Goal: Task Accomplishment & Management: Complete application form

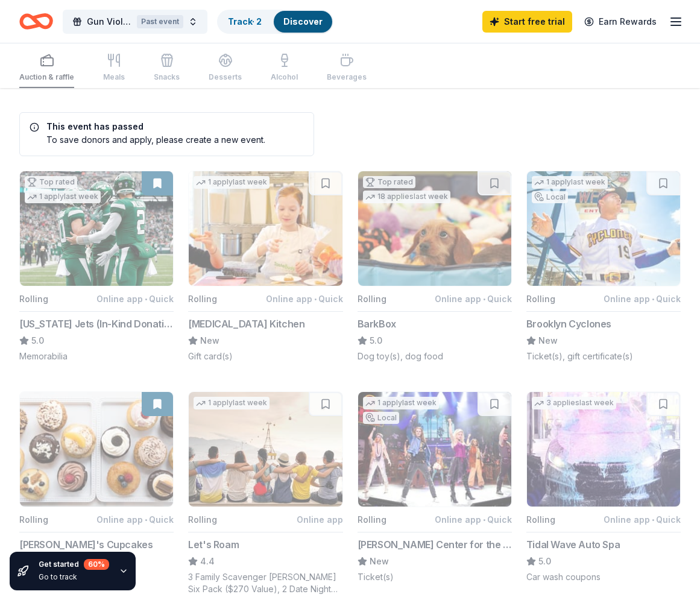
click at [677, 19] on icon "button" at bounding box center [676, 21] width 14 height 14
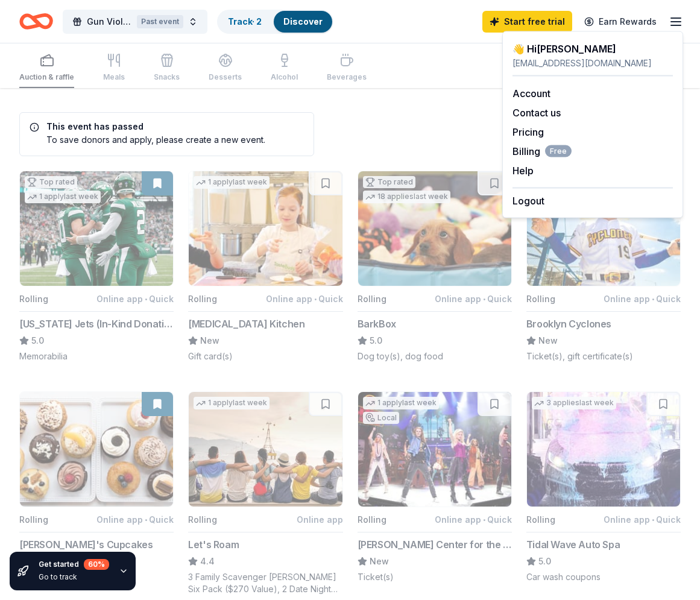
click at [39, 21] on icon "Home" at bounding box center [36, 21] width 34 height 28
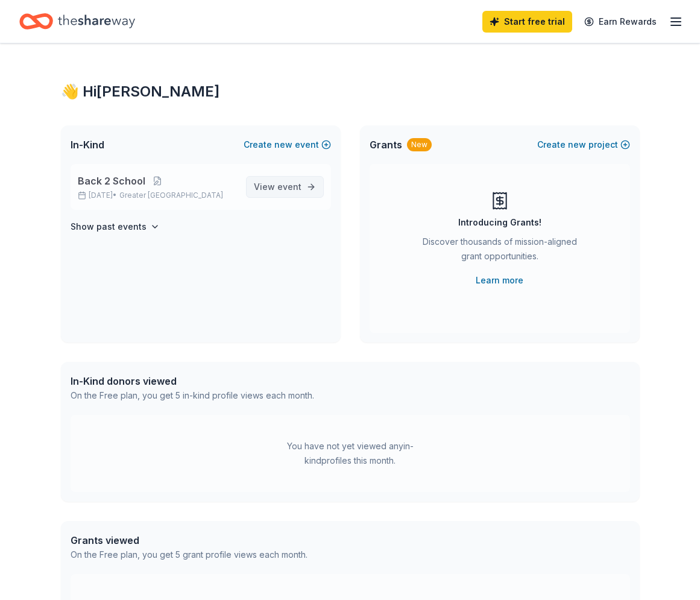
click at [311, 188] on link "View event" at bounding box center [285, 187] width 78 height 22
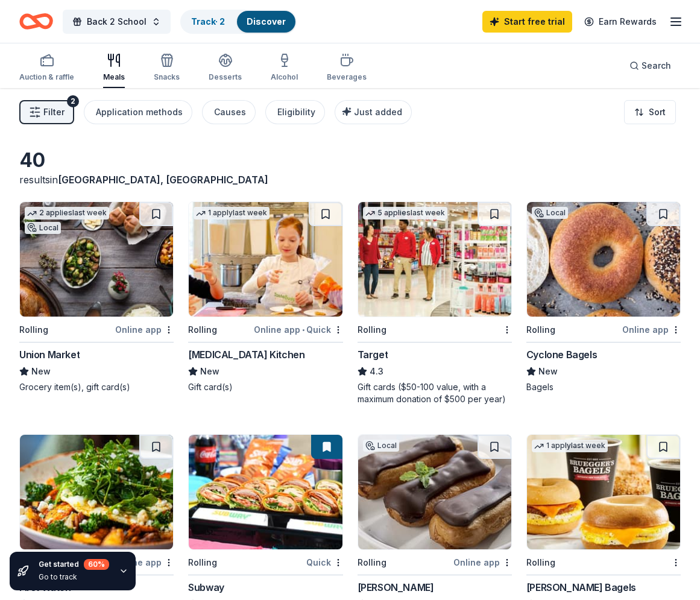
click at [51, 112] on span "Filter" at bounding box center [53, 112] width 21 height 14
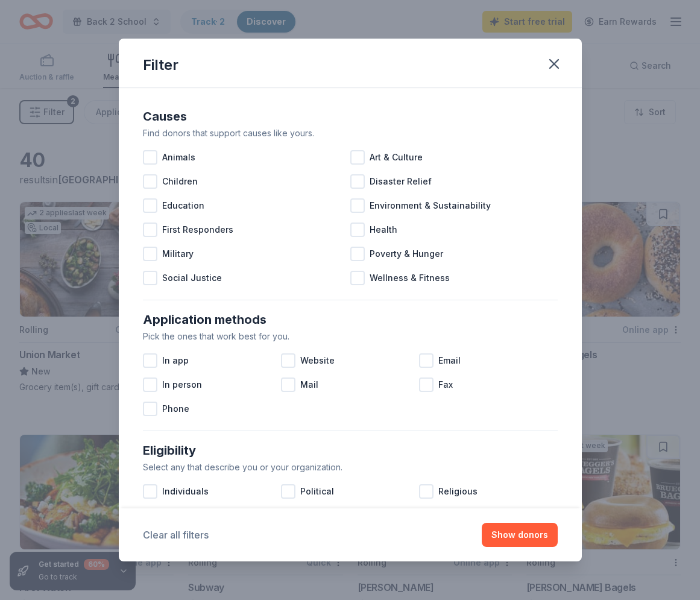
click at [185, 533] on button "Clear all filters" at bounding box center [176, 535] width 66 height 14
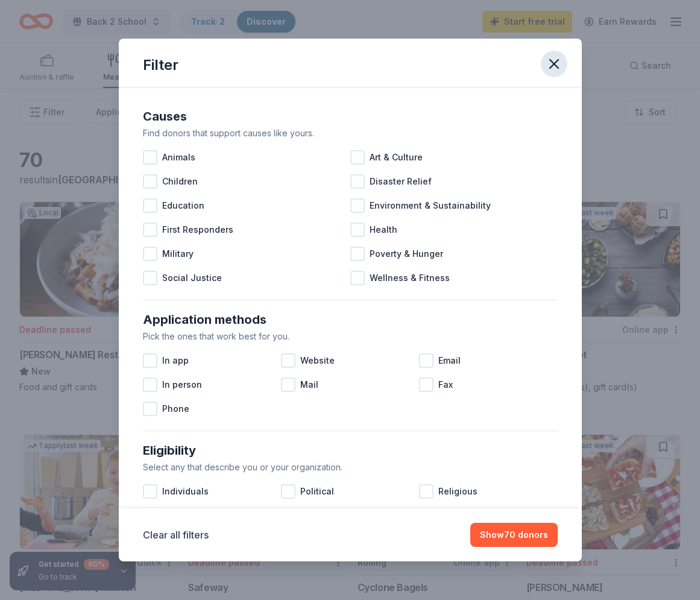
click at [552, 63] on icon "button" at bounding box center [554, 63] width 17 height 17
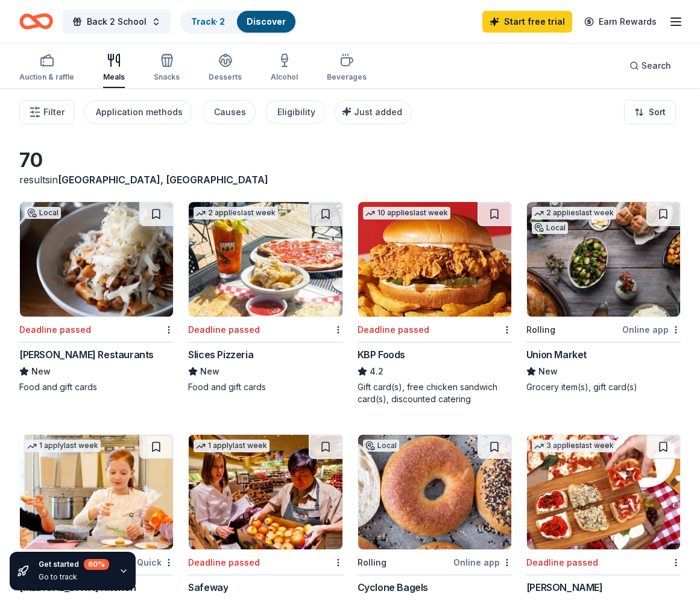
click at [676, 22] on line "button" at bounding box center [676, 22] width 10 height 0
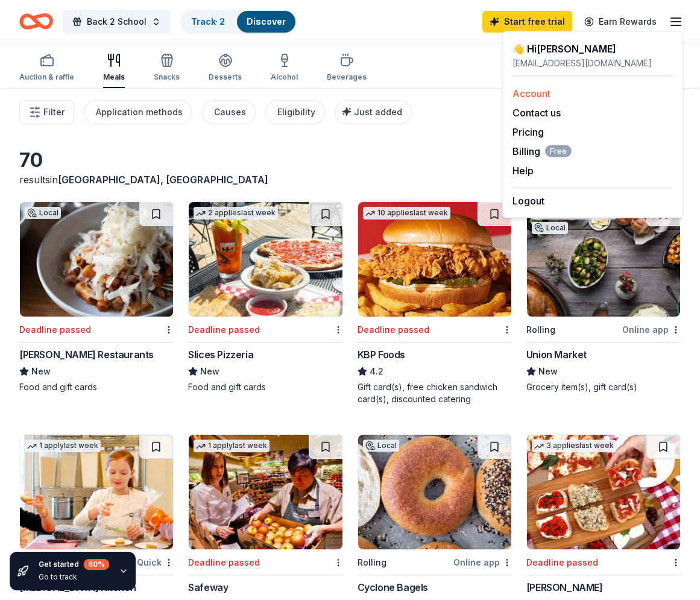
click at [536, 91] on link "Account" at bounding box center [532, 93] width 38 height 12
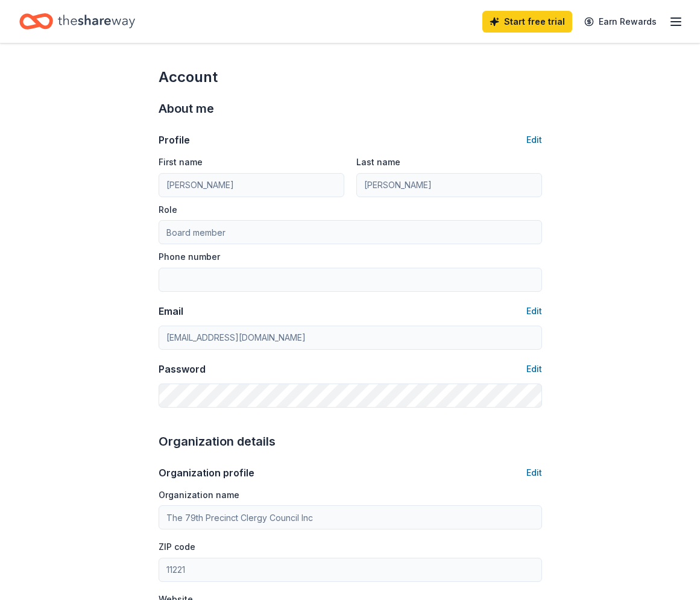
click at [682, 24] on icon "button" at bounding box center [676, 21] width 14 height 14
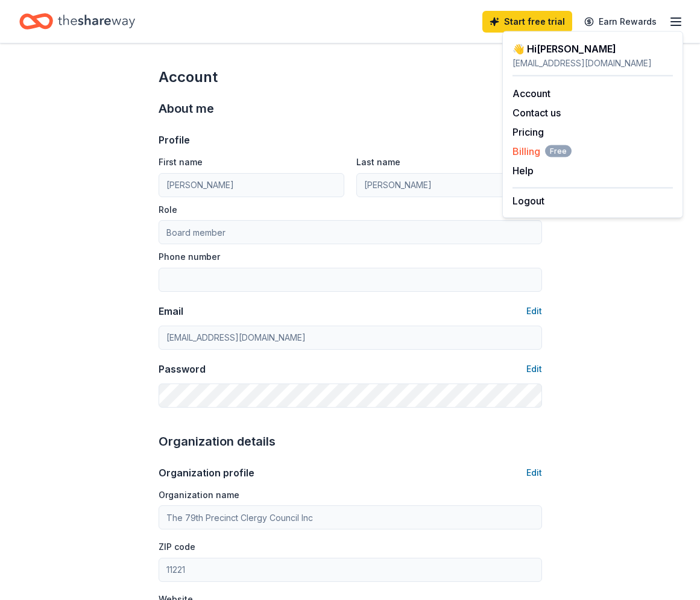
click at [533, 151] on span "Billing Free" at bounding box center [542, 151] width 59 height 14
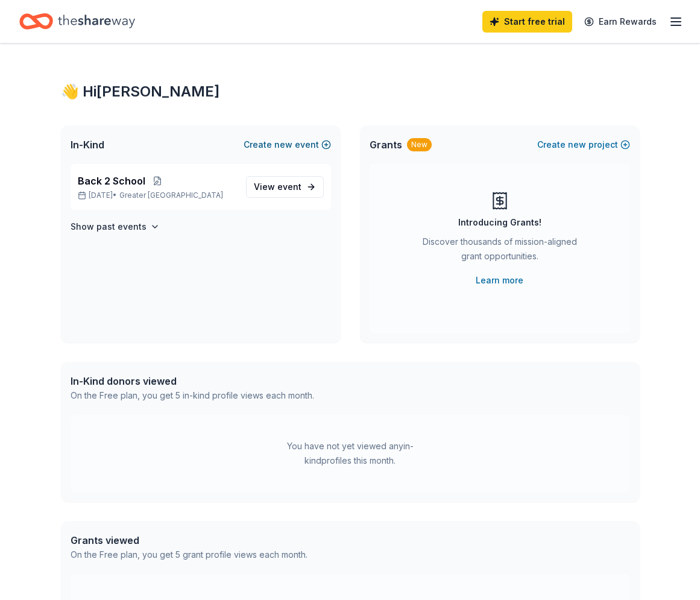
click at [288, 143] on span "new" at bounding box center [283, 145] width 18 height 14
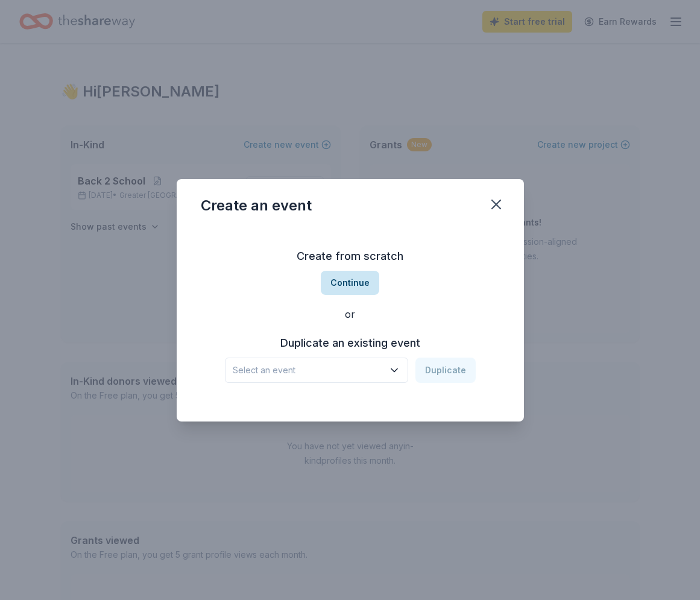
click at [360, 277] on button "Continue" at bounding box center [350, 283] width 59 height 24
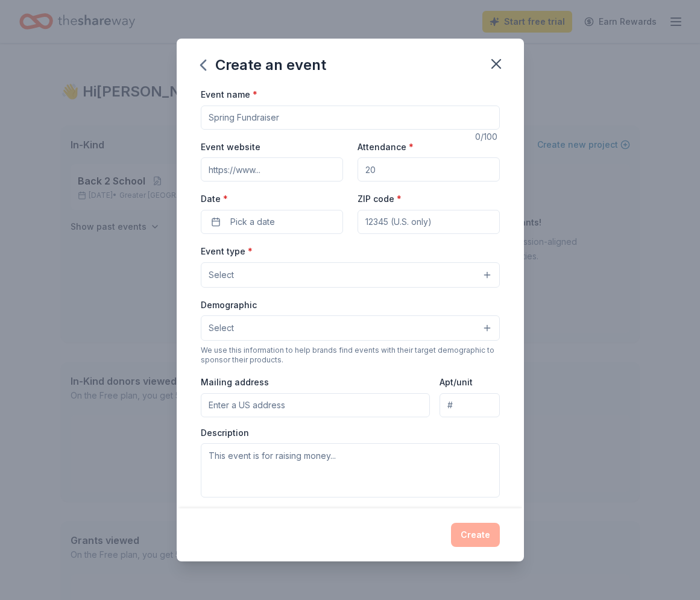
click at [247, 118] on input "Event name *" at bounding box center [350, 118] width 299 height 24
type input "[MEDICAL_DATA] Awards/Walk"
click at [388, 176] on input "Attendance *" at bounding box center [429, 169] width 142 height 24
type input "100"
type input "11205"
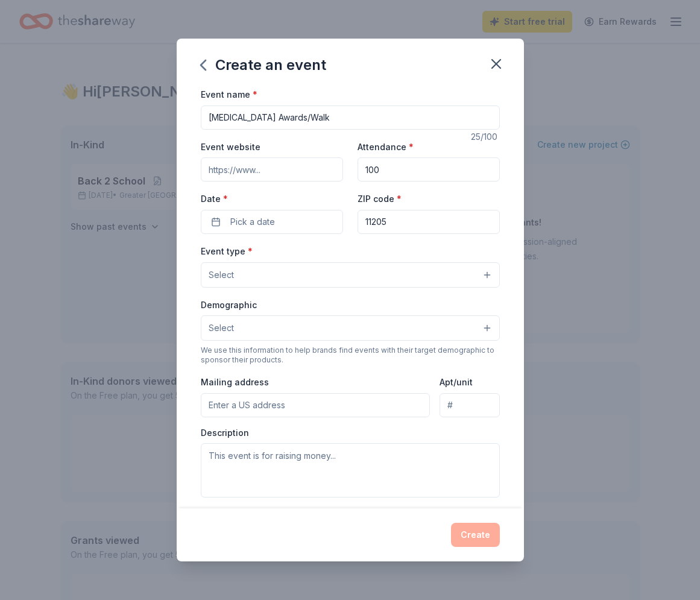
type input "325 Classon Ave, #2E Brooklyn, NY 11205, USA"
type input "Apt 2E"
click at [290, 224] on button "Pick a date" at bounding box center [272, 222] width 142 height 24
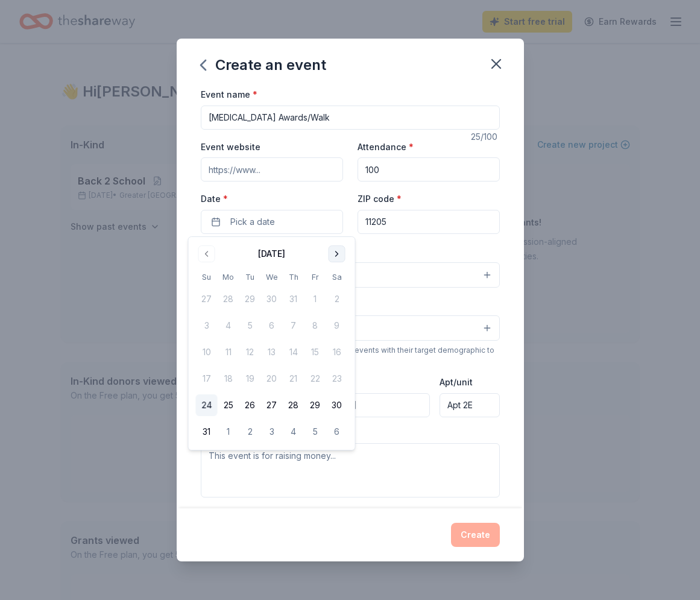
click at [341, 255] on button "Go to next month" at bounding box center [337, 253] width 17 height 17
click at [336, 378] on button "25" at bounding box center [337, 379] width 22 height 22
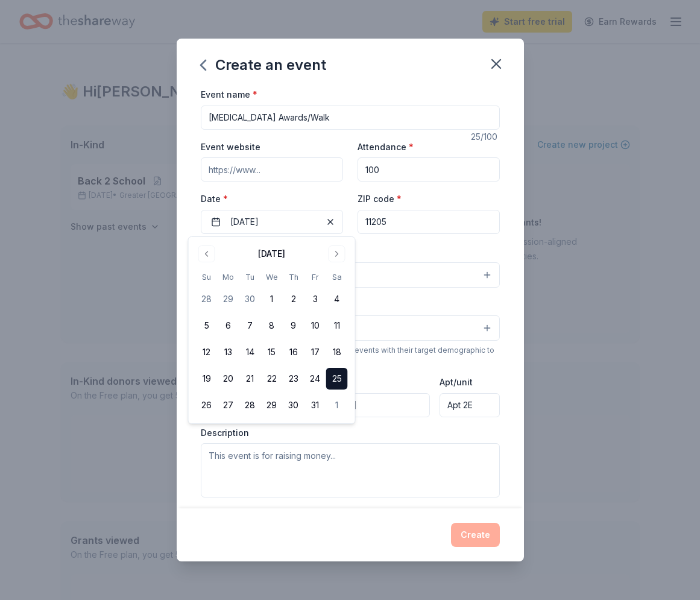
click at [429, 249] on div "Event type * Select" at bounding box center [350, 266] width 299 height 44
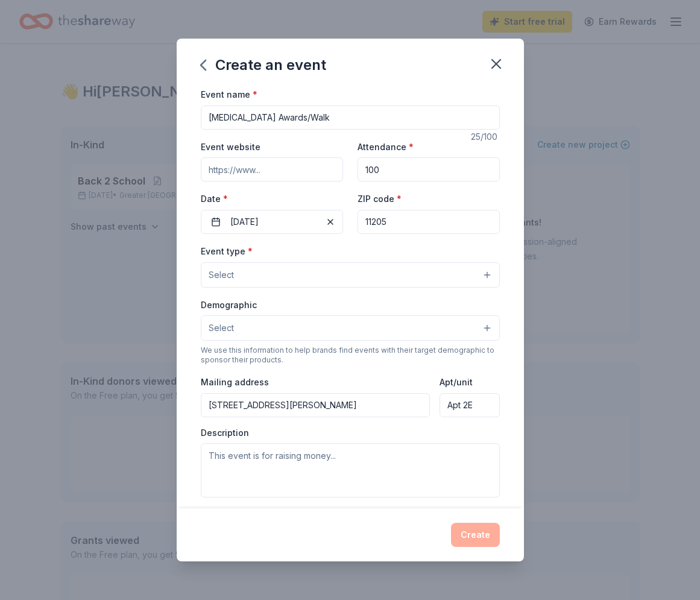
click at [385, 277] on button "Select" at bounding box center [350, 274] width 299 height 25
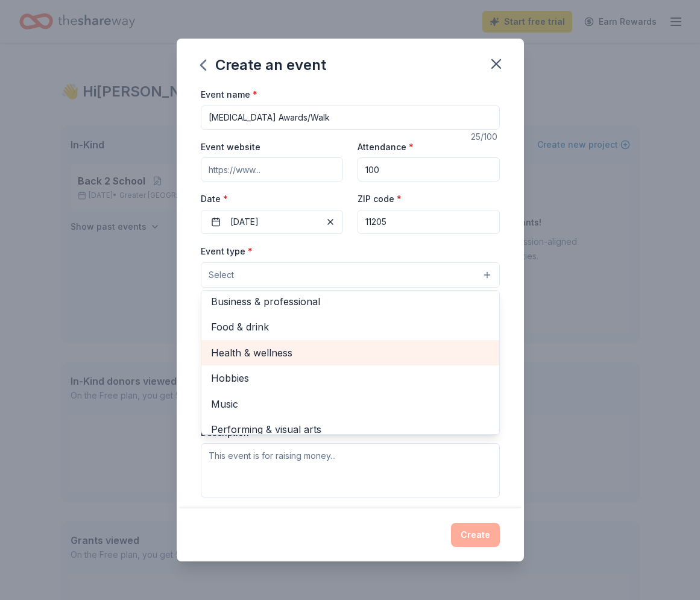
scroll to position [40, 0]
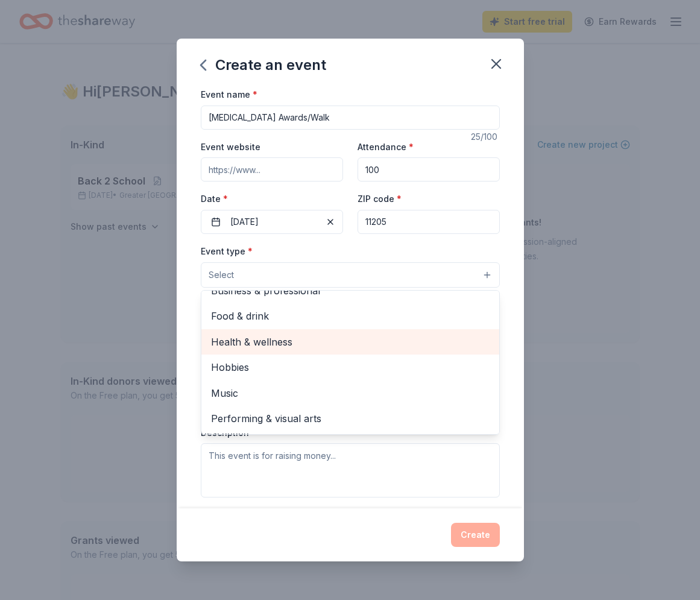
click at [290, 338] on span "Health & wellness" at bounding box center [350, 342] width 279 height 16
click at [268, 343] on span "Food & drink" at bounding box center [350, 343] width 279 height 16
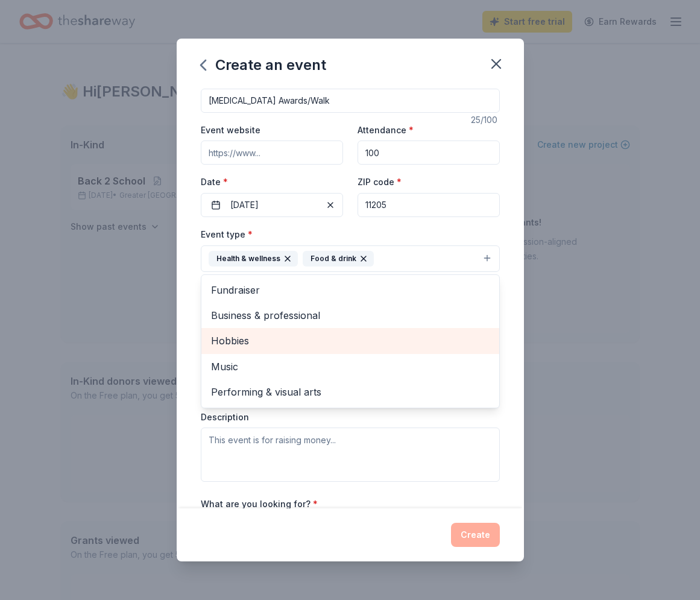
scroll to position [0, 0]
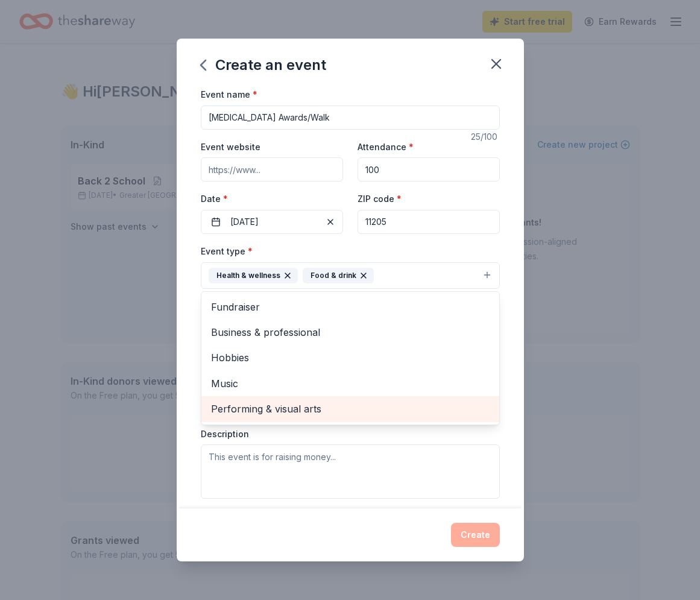
click at [272, 410] on span "Performing & visual arts" at bounding box center [350, 409] width 279 height 16
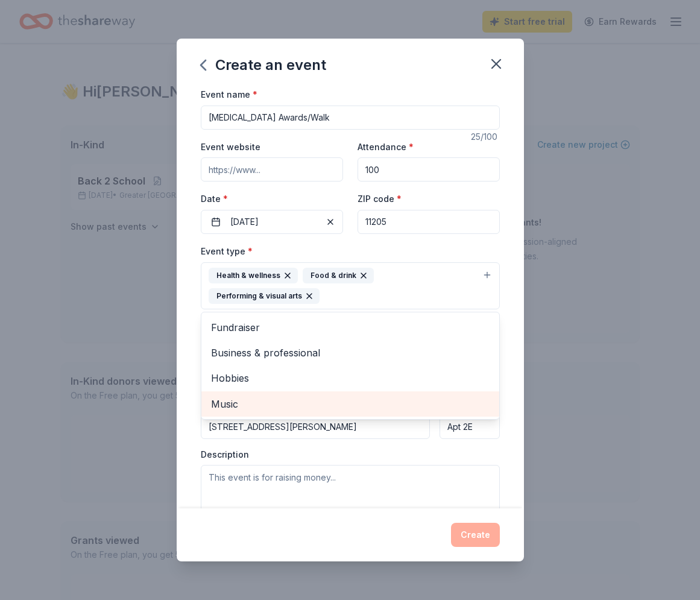
click at [239, 404] on span "Music" at bounding box center [350, 404] width 279 height 16
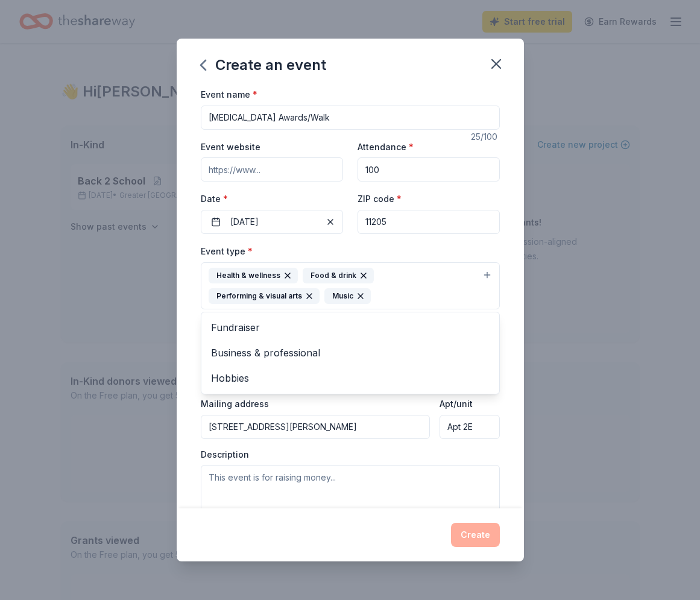
click at [519, 348] on div "Event name * Breast Cancer Awards/Walk 25 /100 Event website Attendance * 100 D…" at bounding box center [350, 298] width 347 height 422
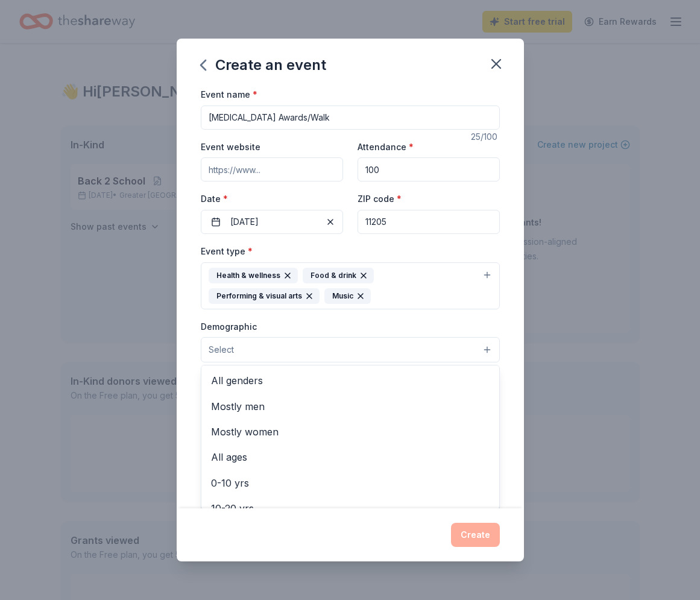
click at [487, 350] on button "Select" at bounding box center [350, 349] width 299 height 25
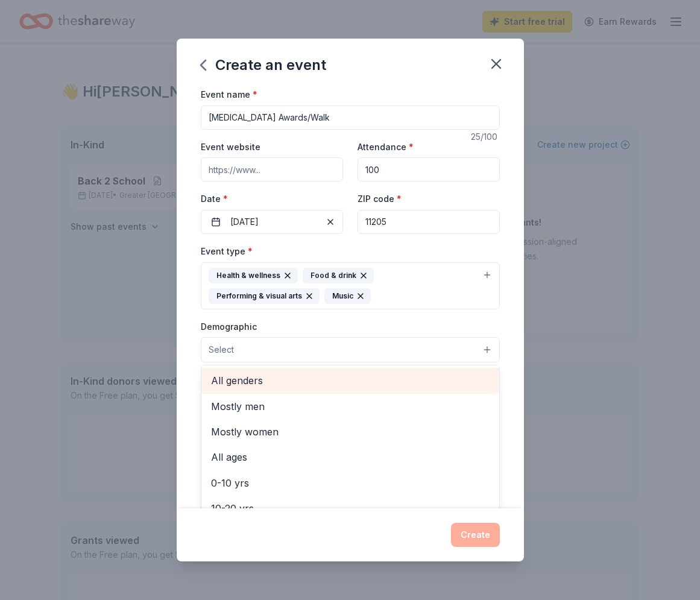
click at [239, 378] on span "All genders" at bounding box center [350, 381] width 279 height 16
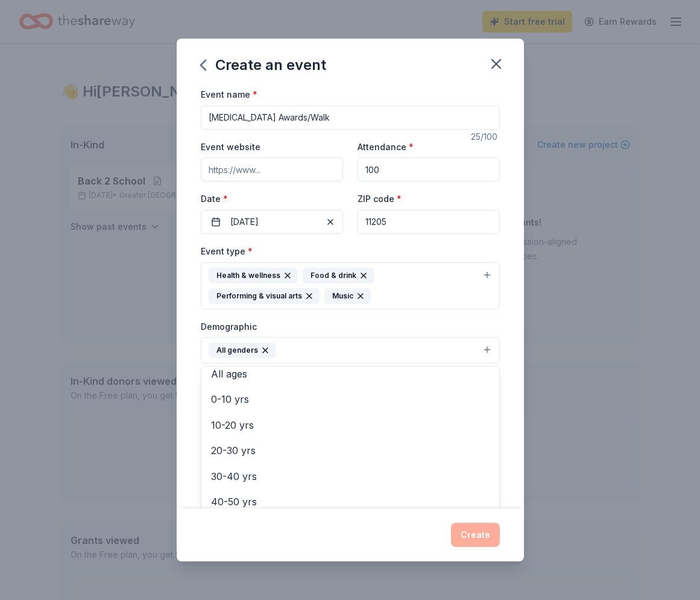
scroll to position [64, 0]
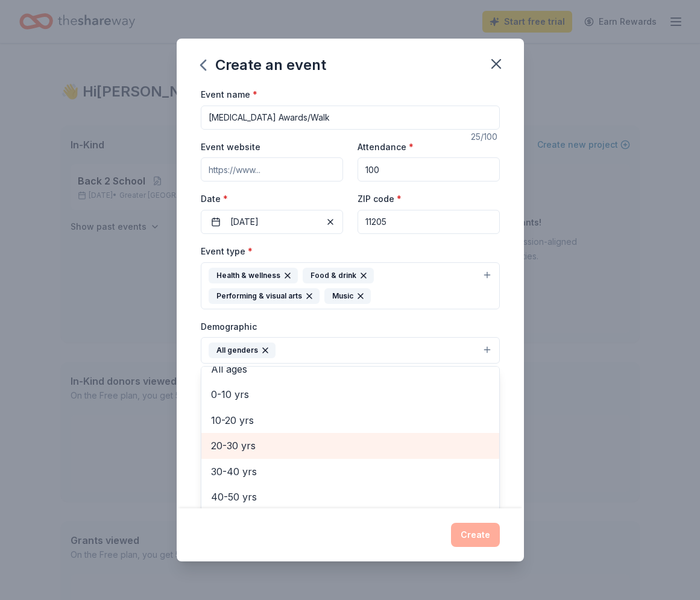
click at [239, 445] on span "20-30 yrs" at bounding box center [350, 446] width 279 height 16
click at [243, 445] on span "30-40 yrs" at bounding box center [350, 446] width 279 height 16
click at [244, 445] on span "40-50 yrs" at bounding box center [350, 446] width 279 height 16
click at [244, 445] on span "50-60 yrs" at bounding box center [350, 446] width 279 height 16
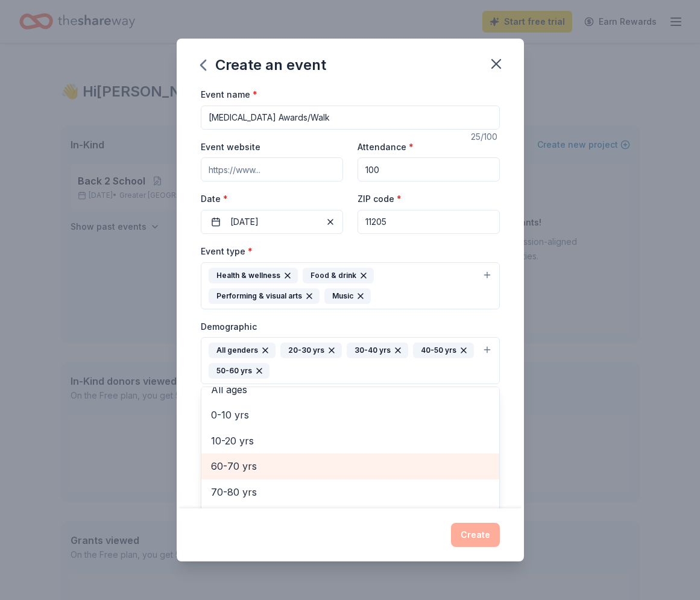
click at [240, 464] on span "60-70 yrs" at bounding box center [350, 466] width 279 height 16
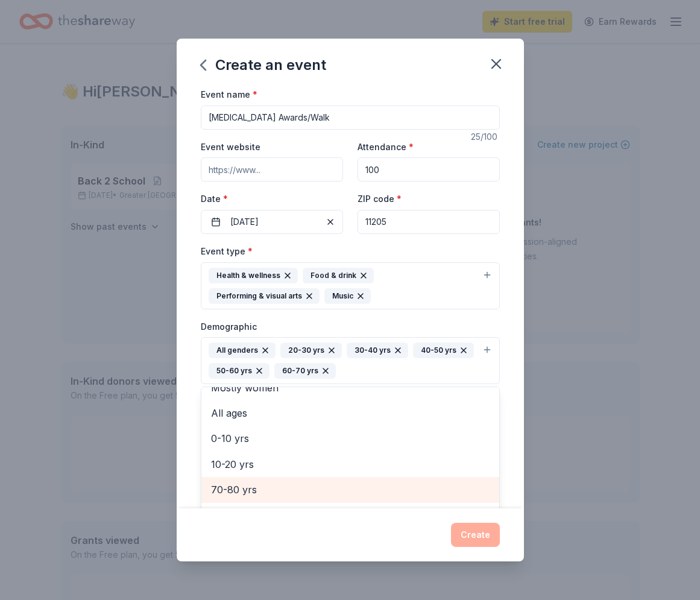
click at [239, 485] on span "70-80 yrs" at bounding box center [350, 490] width 279 height 16
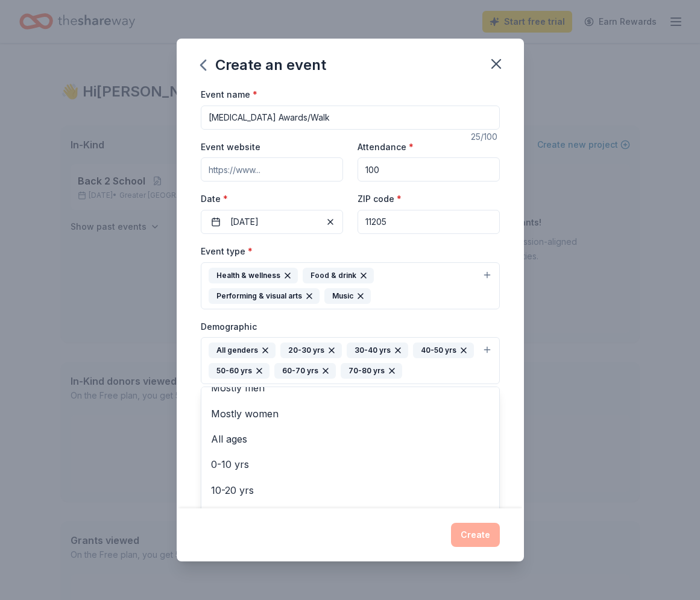
click at [467, 321] on div "Demographic All genders 20-30 yrs 30-40 yrs 40-50 yrs 50-60 yrs 60-70 yrs 70-80…" at bounding box center [350, 352] width 299 height 66
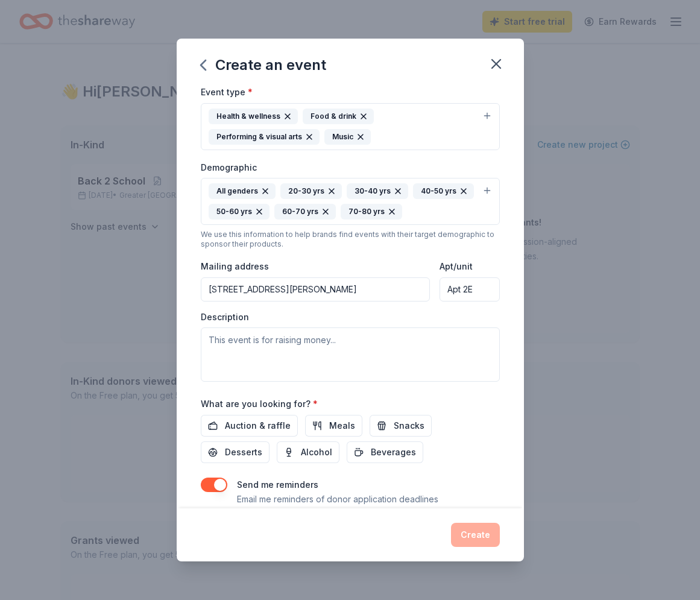
scroll to position [165, 0]
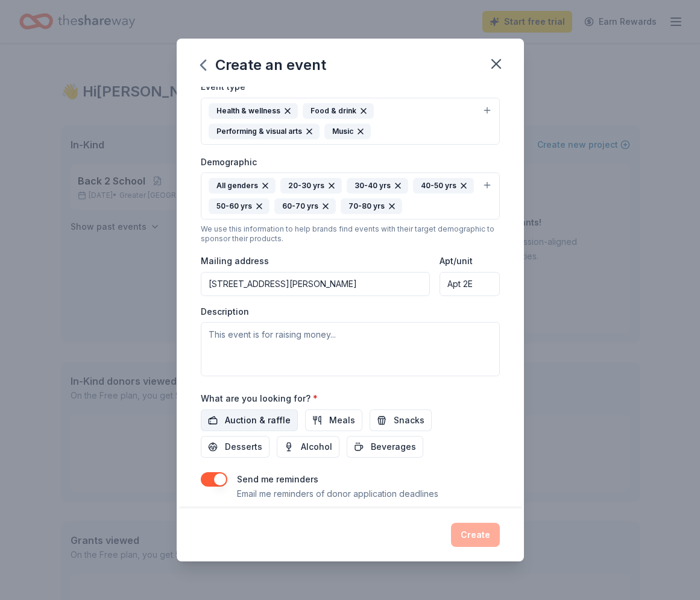
click at [276, 421] on span "Auction & raffle" at bounding box center [258, 420] width 66 height 14
click at [348, 423] on span "Meals" at bounding box center [342, 420] width 26 height 14
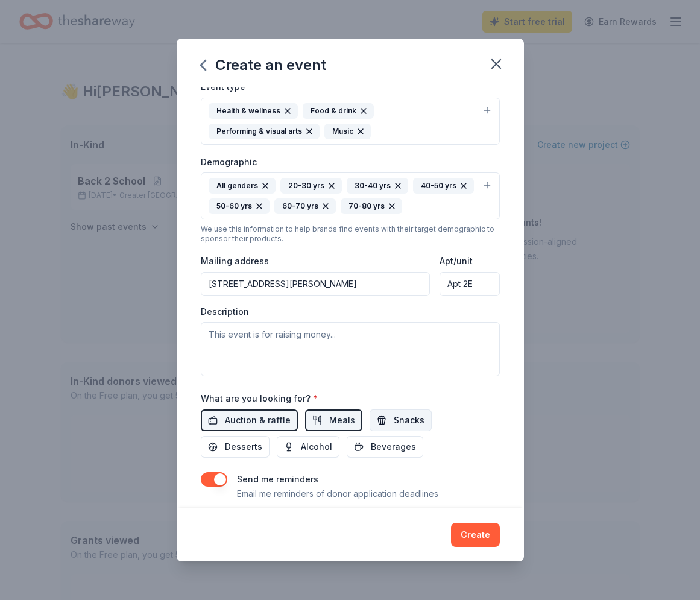
click at [408, 421] on span "Snacks" at bounding box center [409, 420] width 31 height 14
click at [371, 445] on span "Beverages" at bounding box center [393, 447] width 45 height 14
click at [471, 532] on button "Create" at bounding box center [475, 535] width 49 height 24
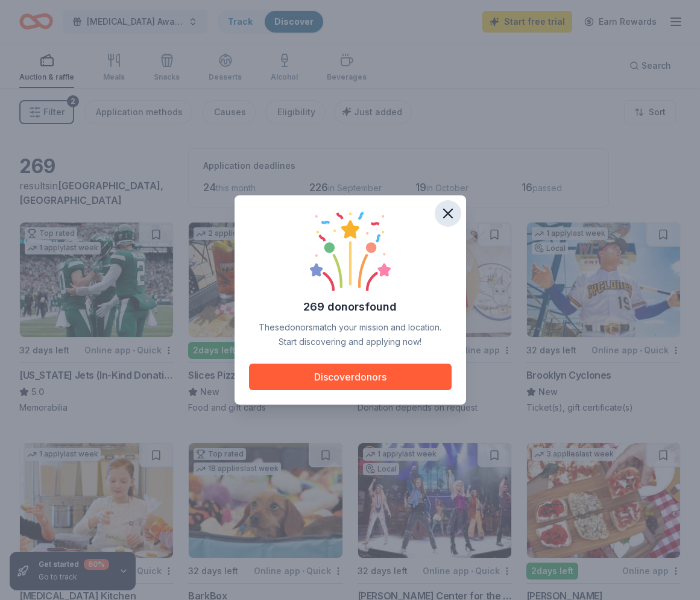
click at [450, 215] on icon "button" at bounding box center [448, 213] width 8 height 8
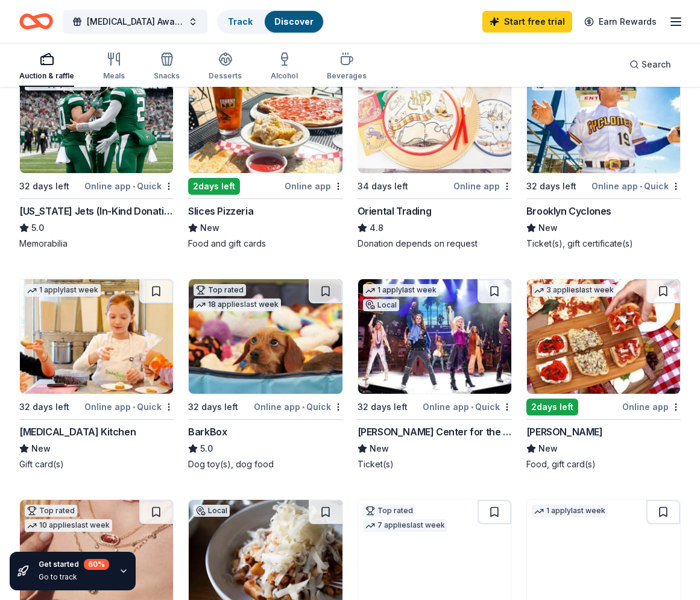
scroll to position [165, 0]
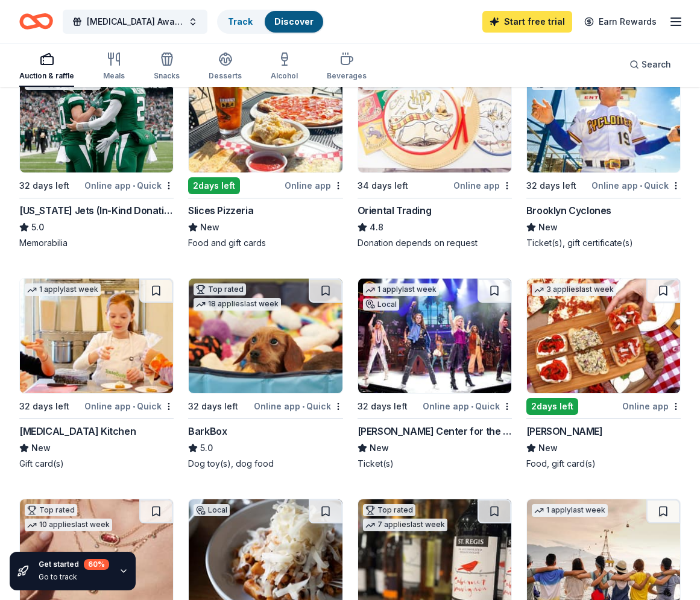
click at [547, 23] on link "Start free trial" at bounding box center [528, 22] width 90 height 22
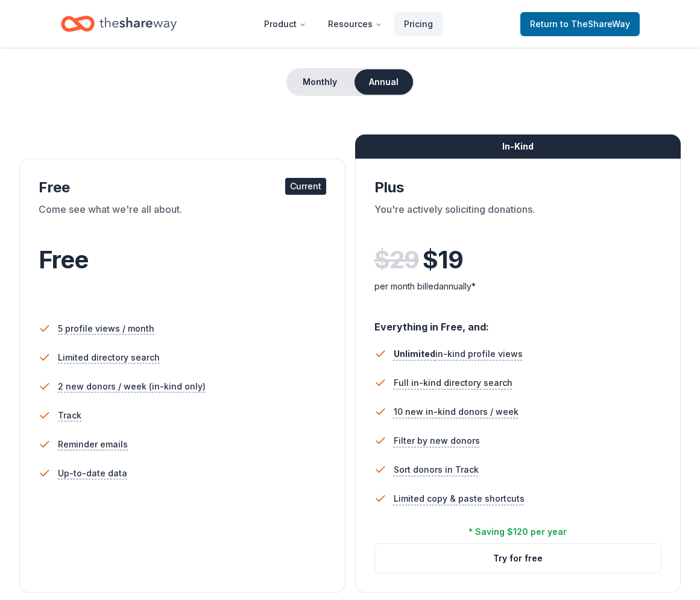
scroll to position [102, 0]
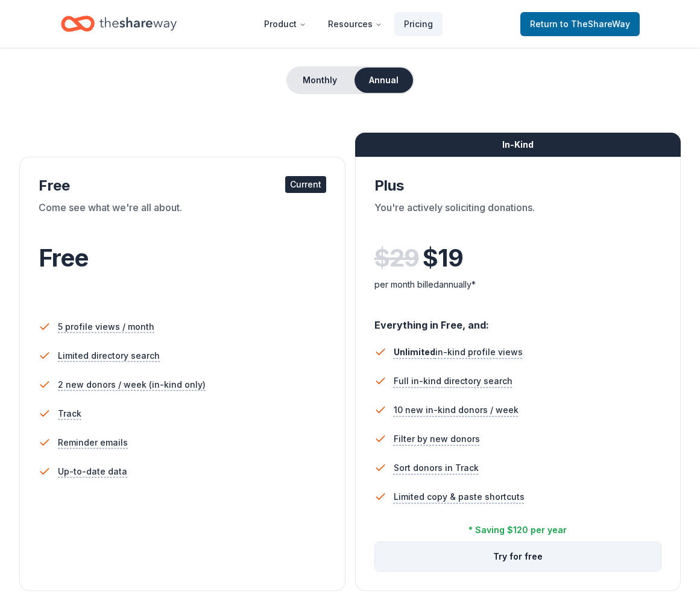
click at [530, 555] on button "Try for free" at bounding box center [518, 556] width 287 height 29
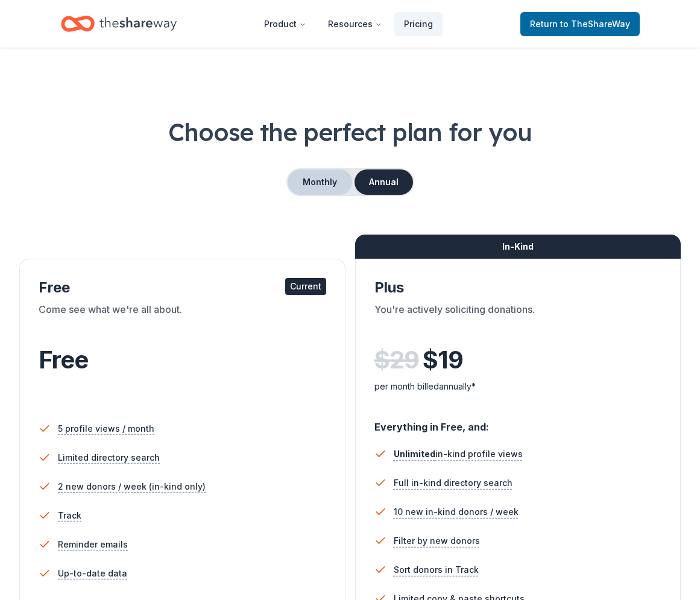
click at [315, 186] on button "Monthly" at bounding box center [320, 181] width 65 height 25
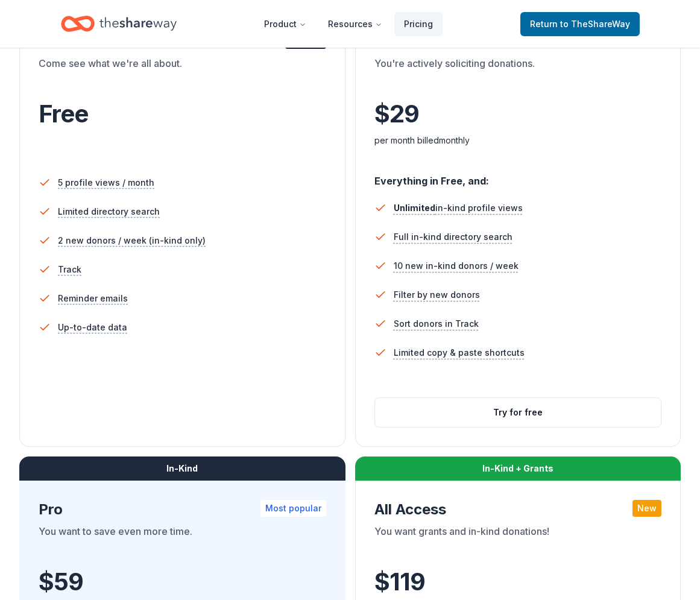
scroll to position [247, 0]
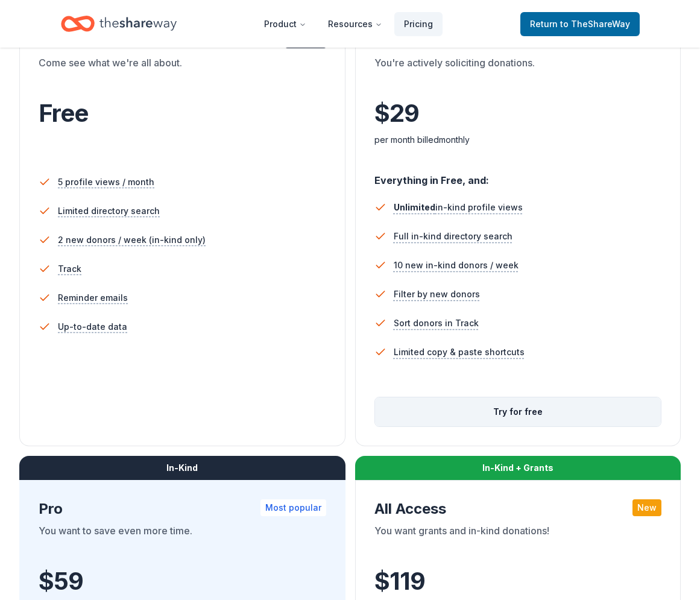
click at [527, 410] on button "Try for free" at bounding box center [518, 412] width 287 height 29
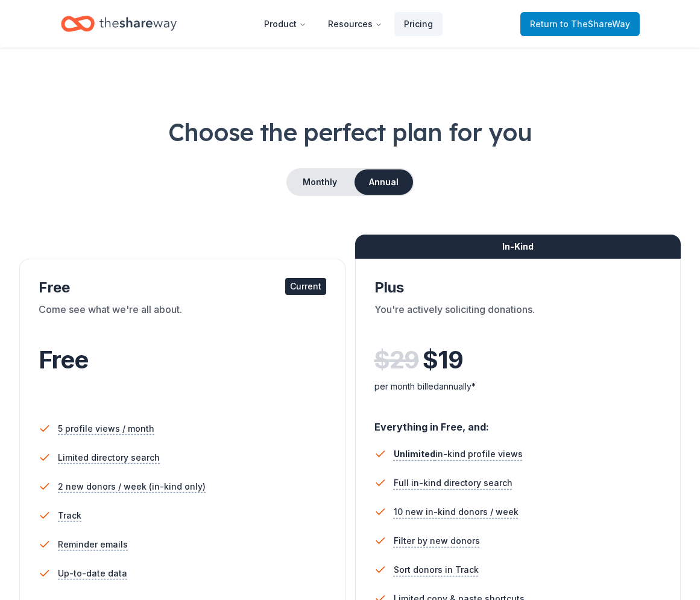
click at [576, 23] on span "to TheShareWay" at bounding box center [595, 24] width 70 height 10
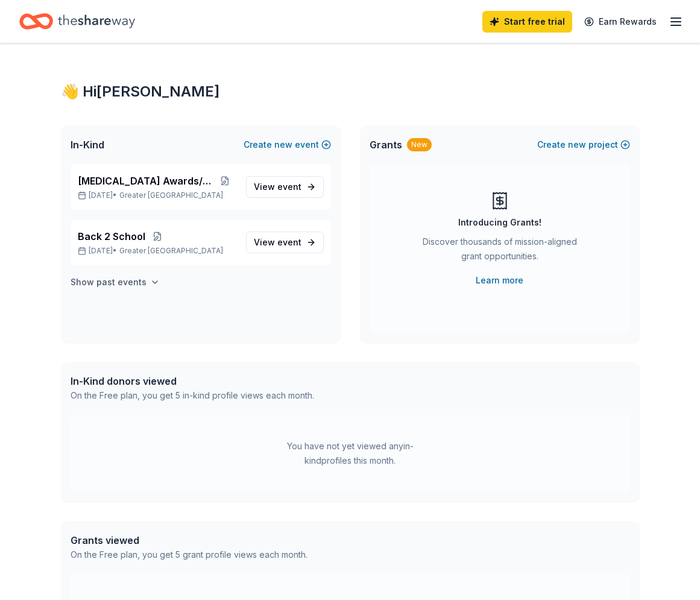
click at [150, 281] on icon "button" at bounding box center [155, 282] width 10 height 10
click at [157, 238] on button at bounding box center [157, 237] width 24 height 10
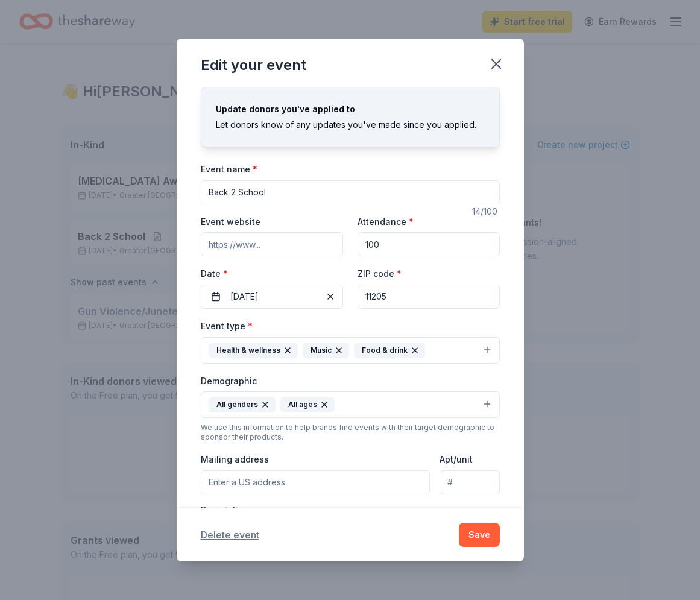
click at [242, 534] on button "Delete event" at bounding box center [230, 535] width 59 height 14
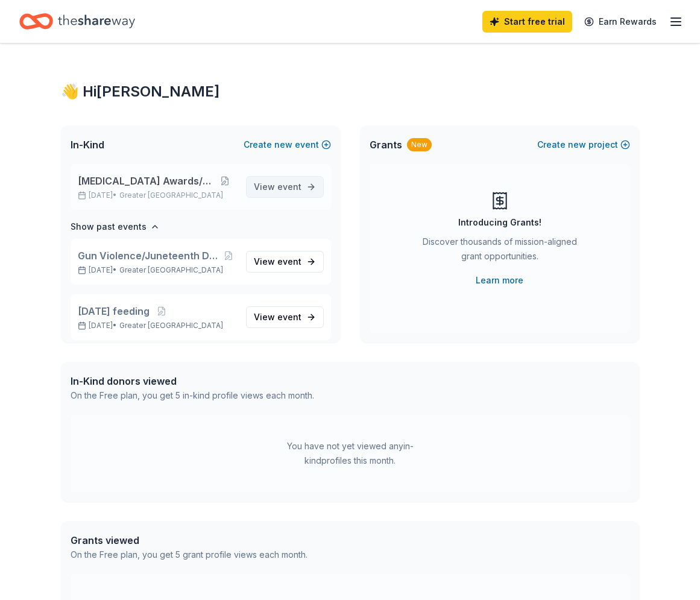
click at [287, 184] on span "event" at bounding box center [289, 187] width 24 height 10
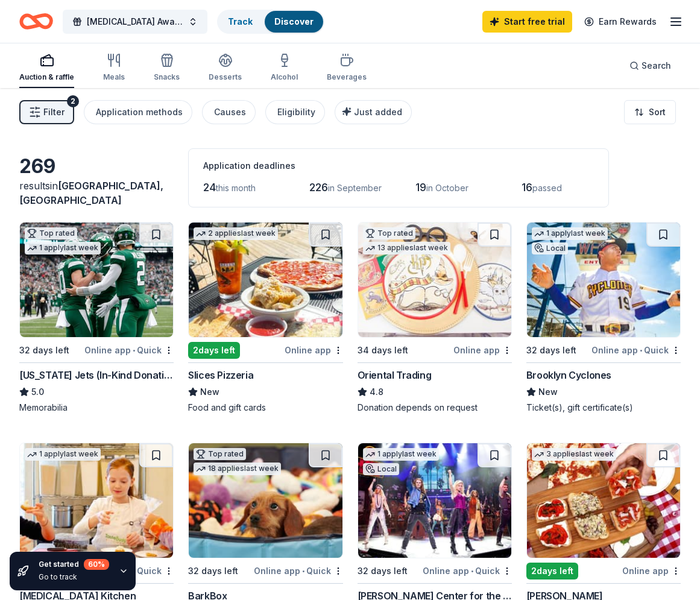
click at [399, 373] on div "Oriental Trading" at bounding box center [395, 375] width 74 height 14
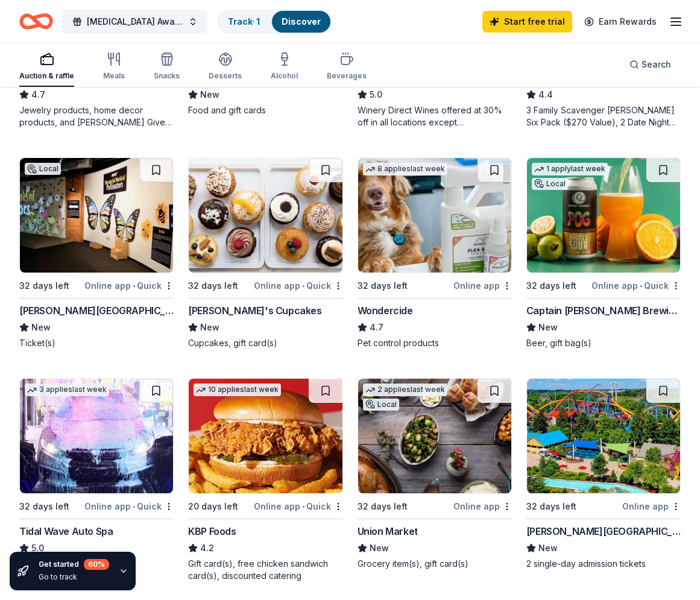
scroll to position [734, 0]
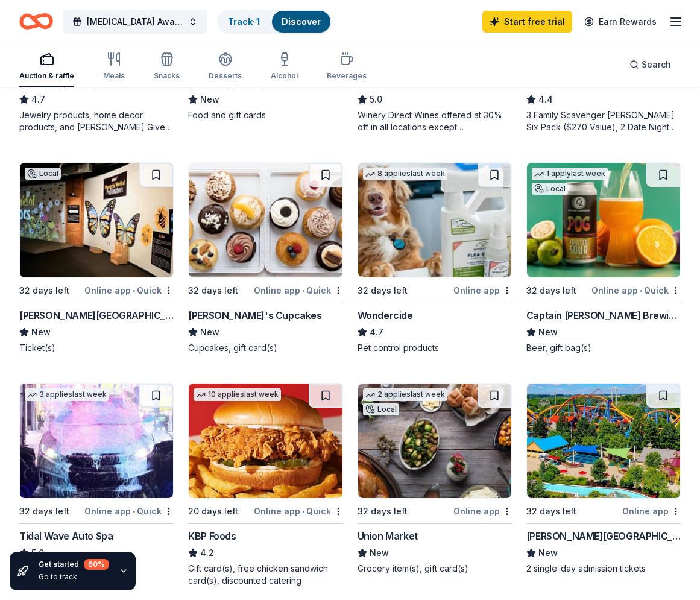
click at [229, 314] on div "Molly's Cupcakes" at bounding box center [254, 315] width 133 height 14
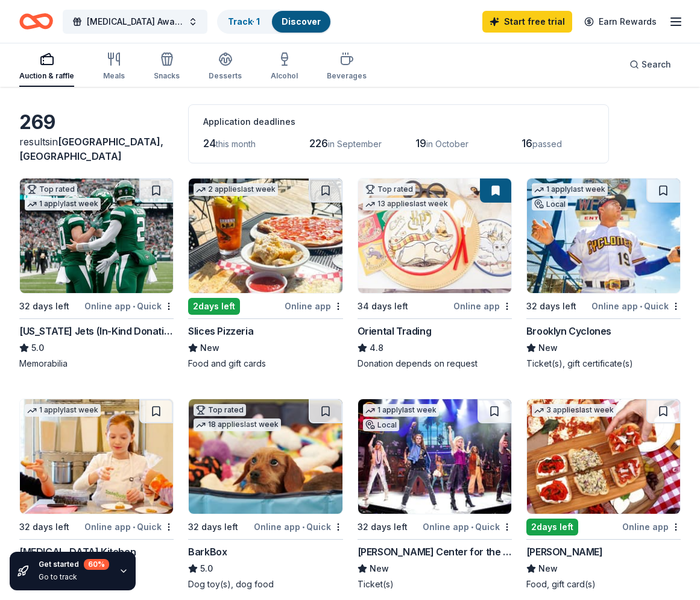
scroll to position [0, 0]
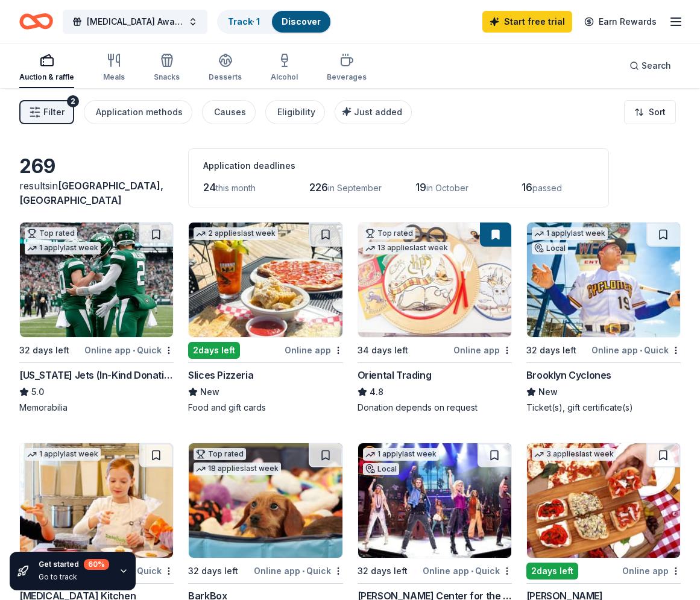
click at [245, 375] on div "Slices Pizzeria" at bounding box center [220, 375] width 65 height 14
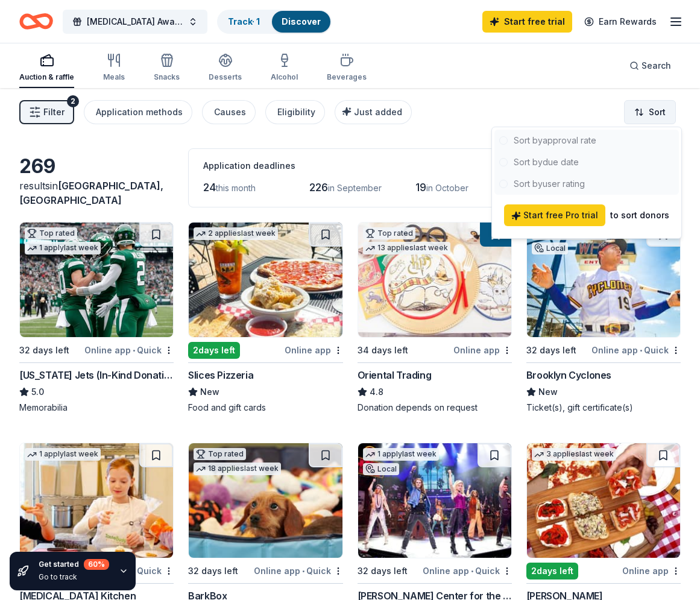
click at [636, 112] on html "Breast Cancer Awards/Walk Track · 1 Discover Start free trial Earn Rewards Auct…" at bounding box center [350, 300] width 700 height 600
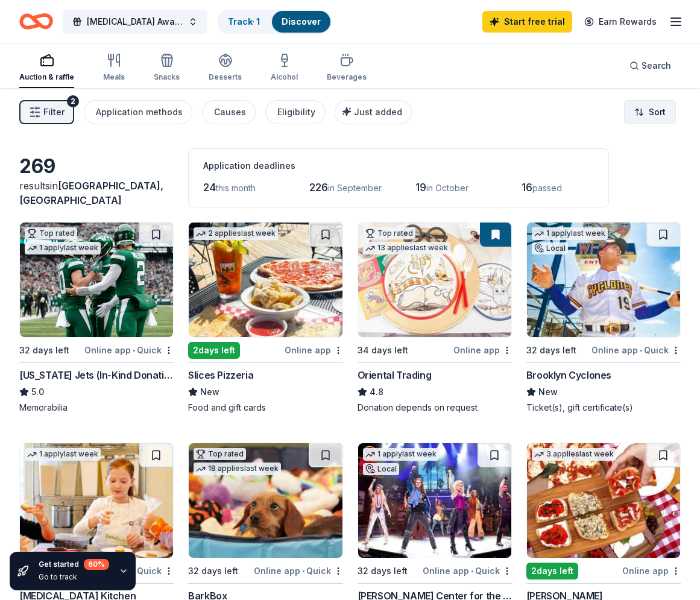
click at [636, 112] on html "Breast Cancer Awards/Walk Track · 1 Discover Start free trial Earn Rewards Auct…" at bounding box center [350, 300] width 700 height 600
click at [113, 69] on div "Meals" at bounding box center [114, 67] width 22 height 29
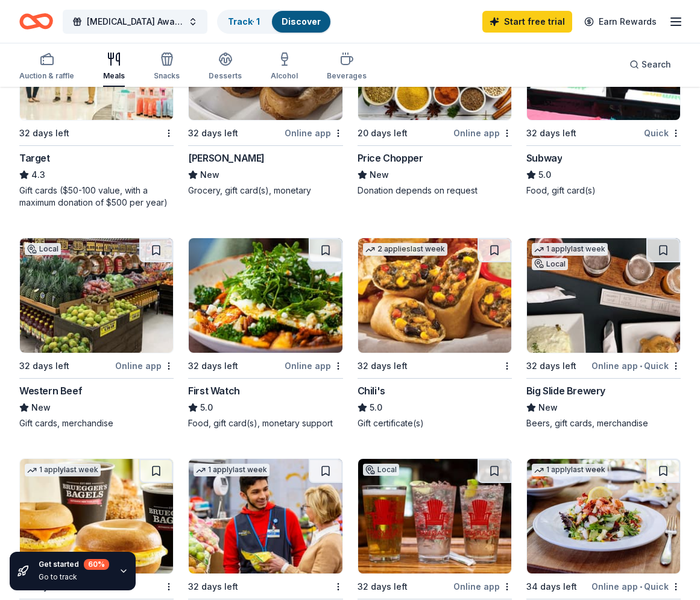
scroll to position [680, 0]
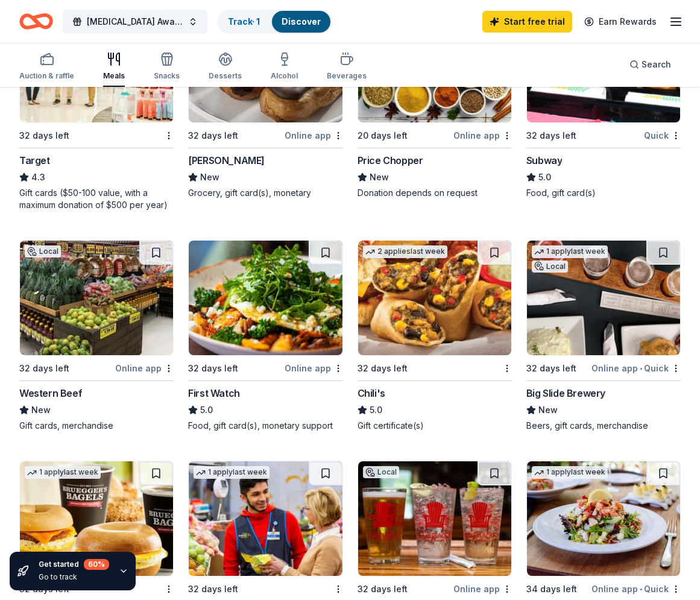
click at [54, 370] on div "32 days left" at bounding box center [44, 368] width 50 height 14
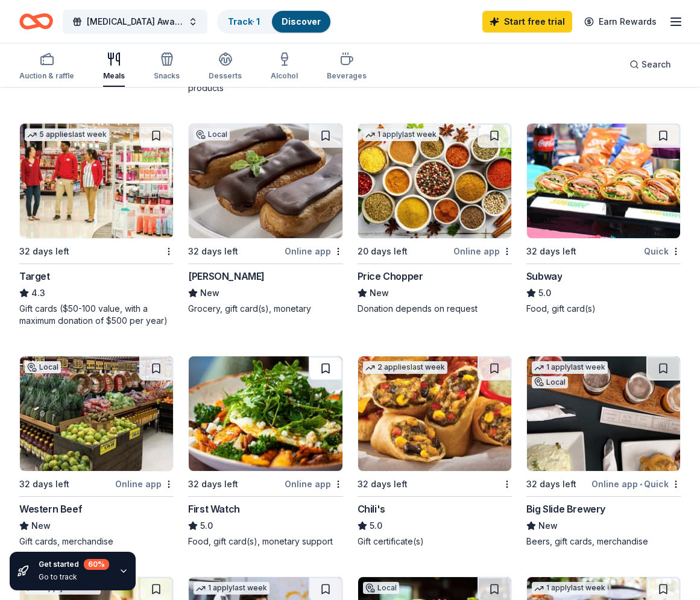
scroll to position [564, 0]
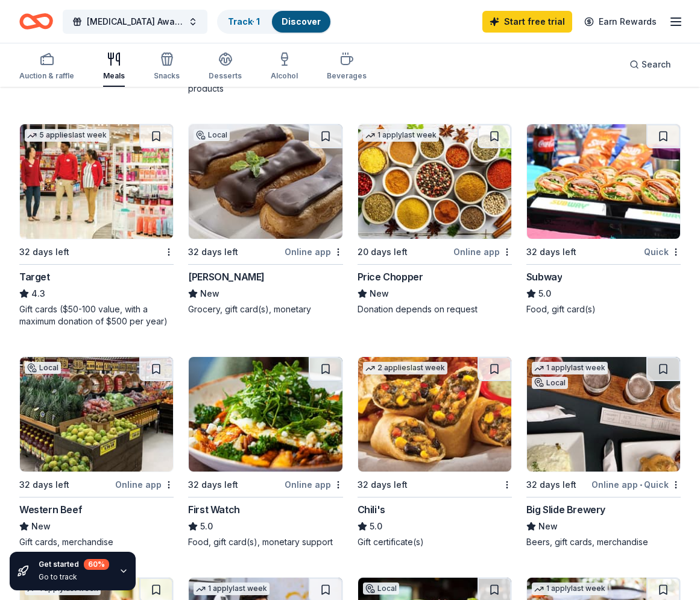
click at [560, 252] on div "32 days left" at bounding box center [552, 252] width 50 height 14
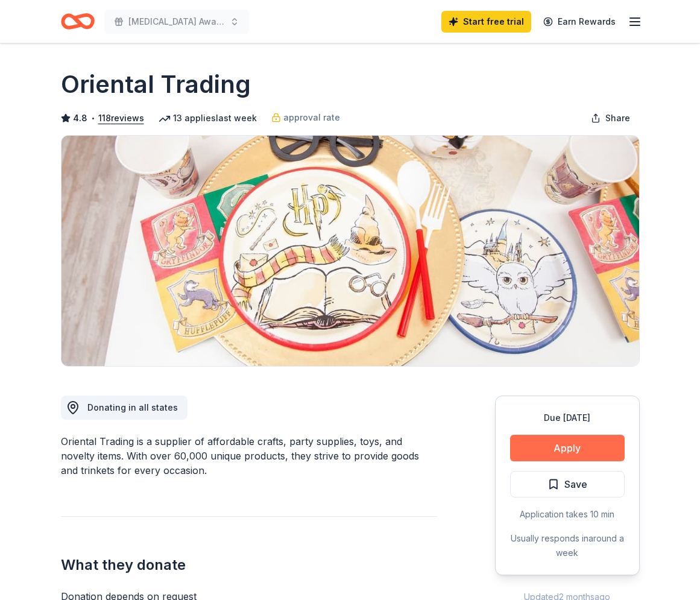
click at [577, 445] on button "Apply" at bounding box center [567, 448] width 115 height 27
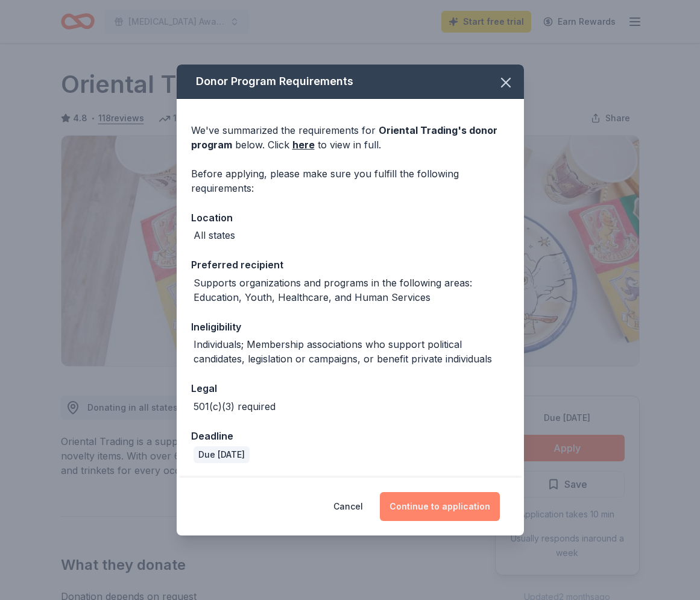
click at [428, 510] on button "Continue to application" at bounding box center [440, 506] width 120 height 29
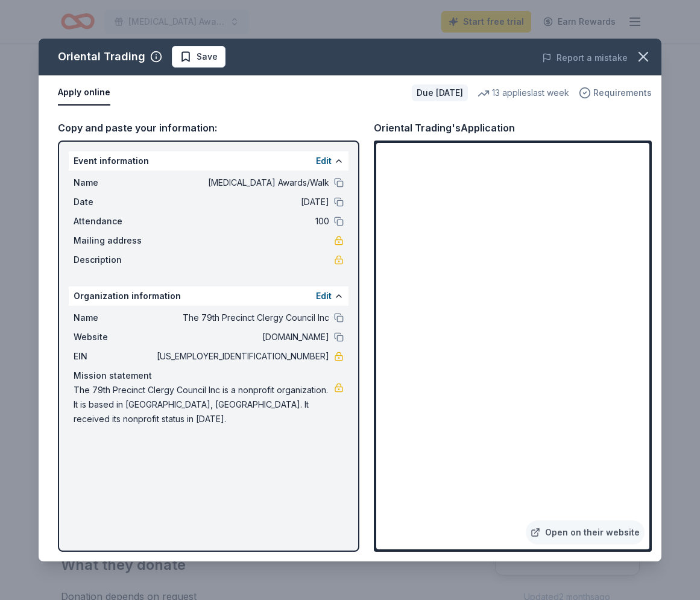
click at [629, 93] on span "Requirements" at bounding box center [623, 93] width 59 height 14
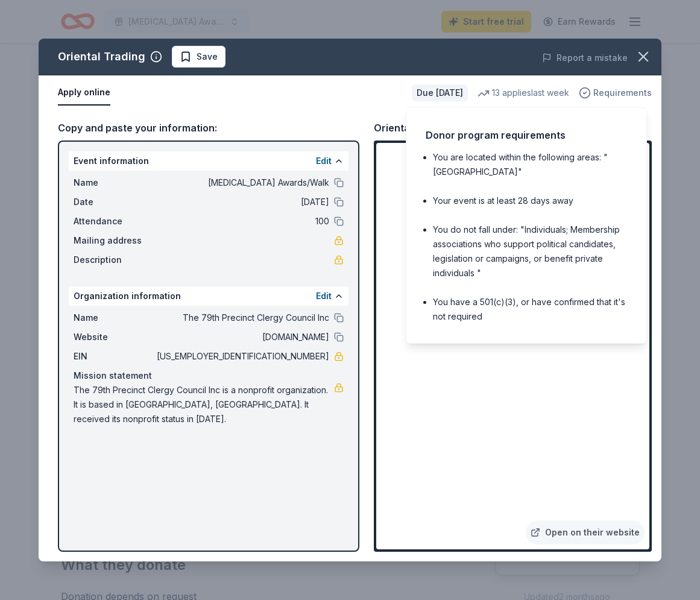
click at [626, 92] on span "Requirements" at bounding box center [623, 93] width 59 height 14
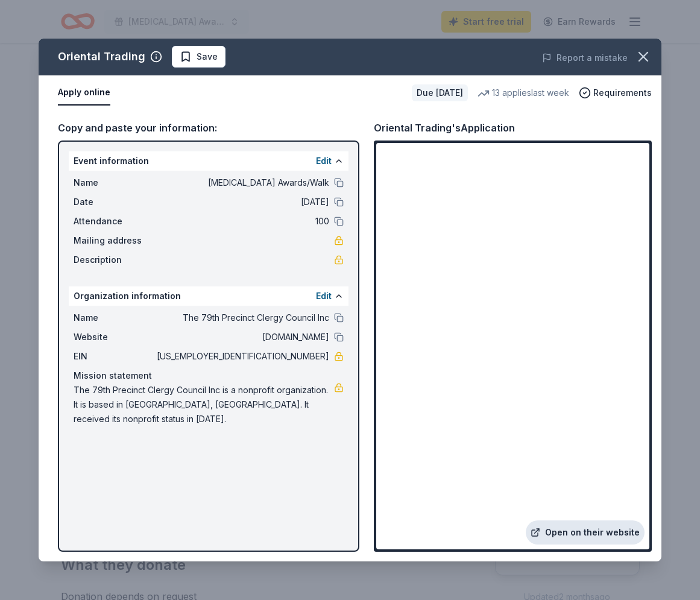
click at [615, 529] on link "Open on their website" at bounding box center [585, 533] width 119 height 24
click at [203, 55] on span "Save" at bounding box center [207, 56] width 21 height 14
click at [644, 54] on icon "button" at bounding box center [643, 56] width 17 height 17
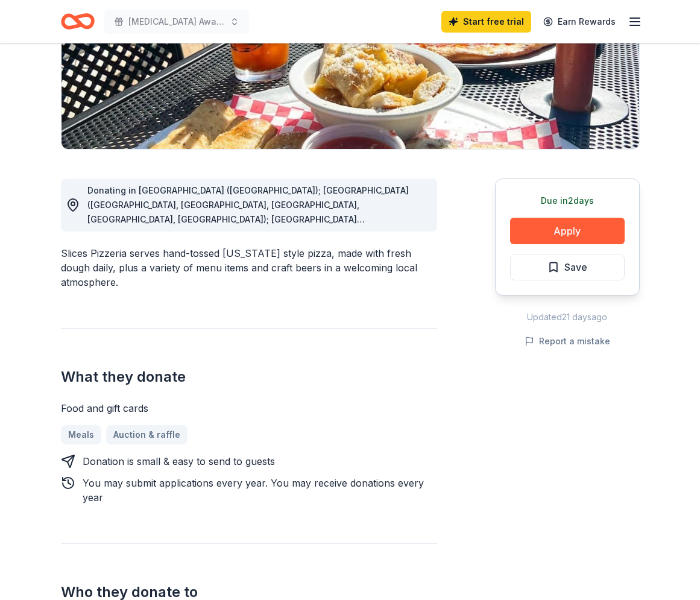
scroll to position [216, 0]
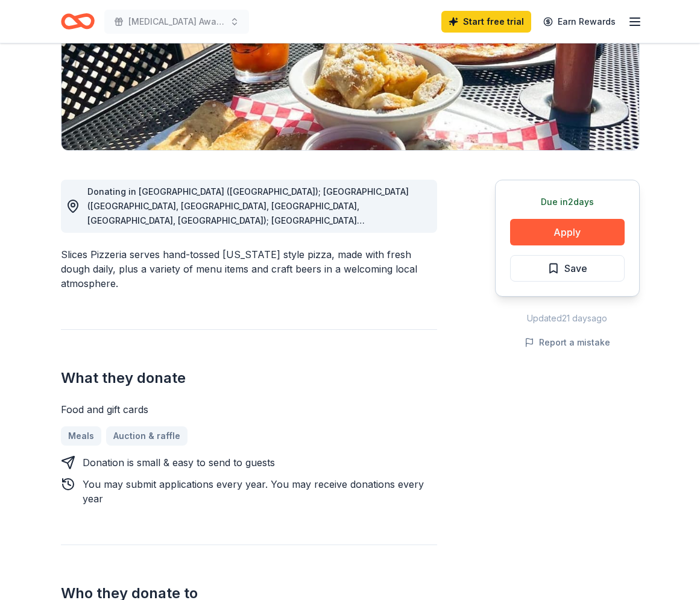
click at [74, 205] on circle at bounding box center [73, 205] width 4 height 4
click at [593, 231] on button "Apply" at bounding box center [567, 232] width 115 height 27
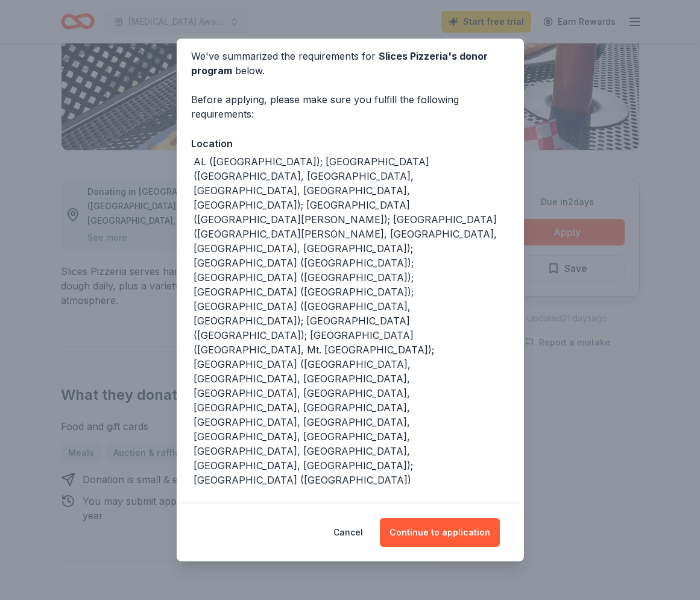
scroll to position [68, 0]
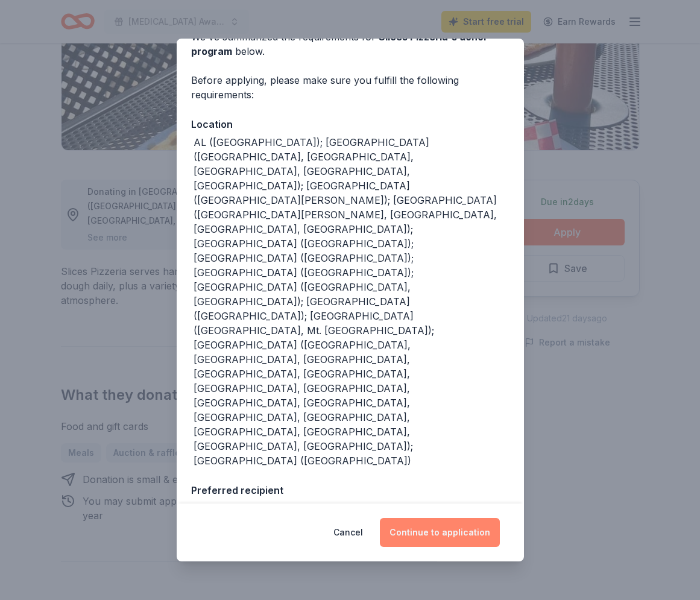
click at [431, 530] on button "Continue to application" at bounding box center [440, 532] width 120 height 29
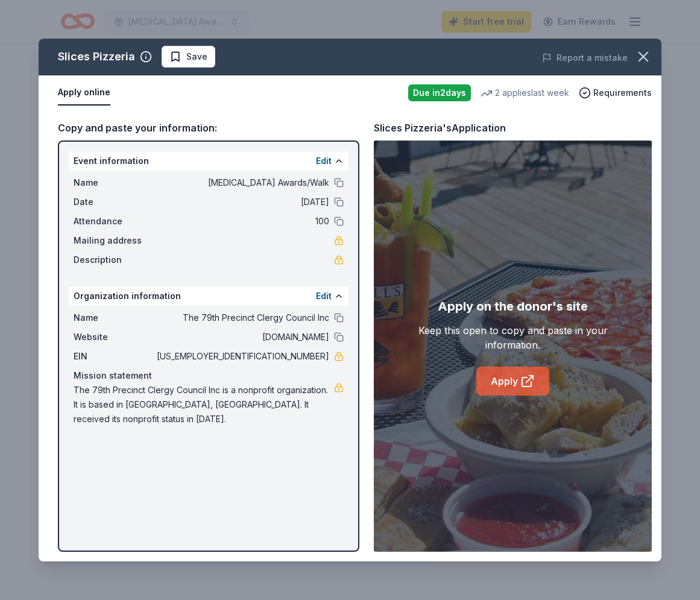
click at [506, 379] on link "Apply" at bounding box center [513, 381] width 73 height 29
click at [646, 57] on icon "button" at bounding box center [643, 56] width 17 height 17
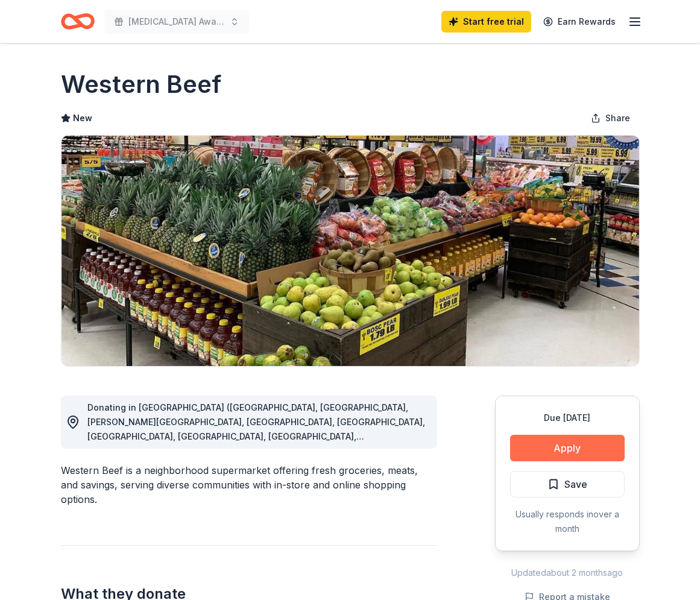
click at [529, 448] on button "Apply" at bounding box center [567, 448] width 115 height 27
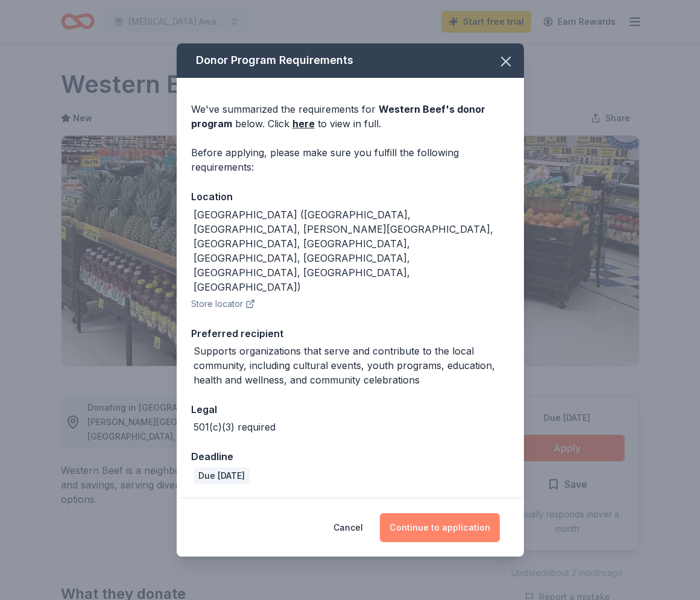
click at [454, 513] on button "Continue to application" at bounding box center [440, 527] width 120 height 29
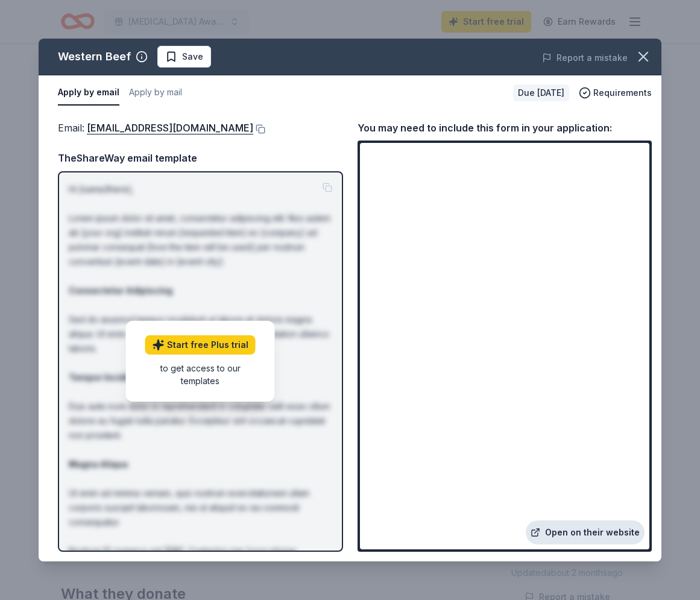
click at [576, 536] on link "Open on their website" at bounding box center [585, 533] width 119 height 24
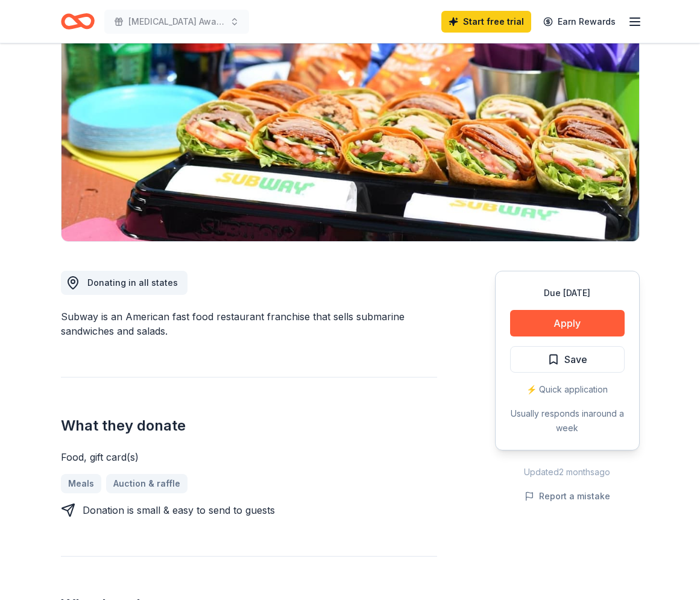
scroll to position [127, 0]
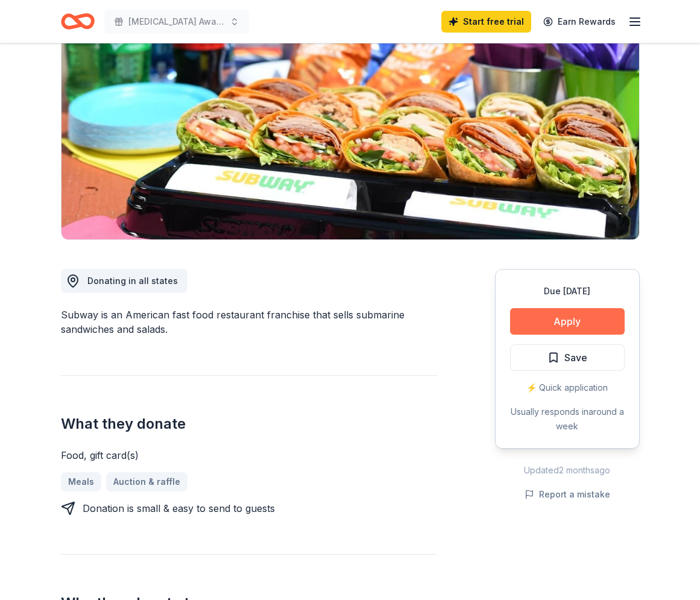
click at [556, 328] on button "Apply" at bounding box center [567, 321] width 115 height 27
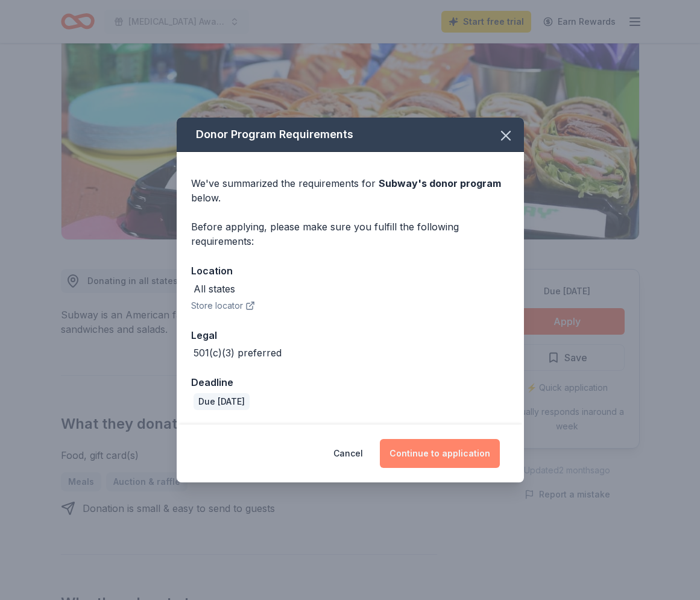
click at [436, 455] on button "Continue to application" at bounding box center [440, 453] width 120 height 29
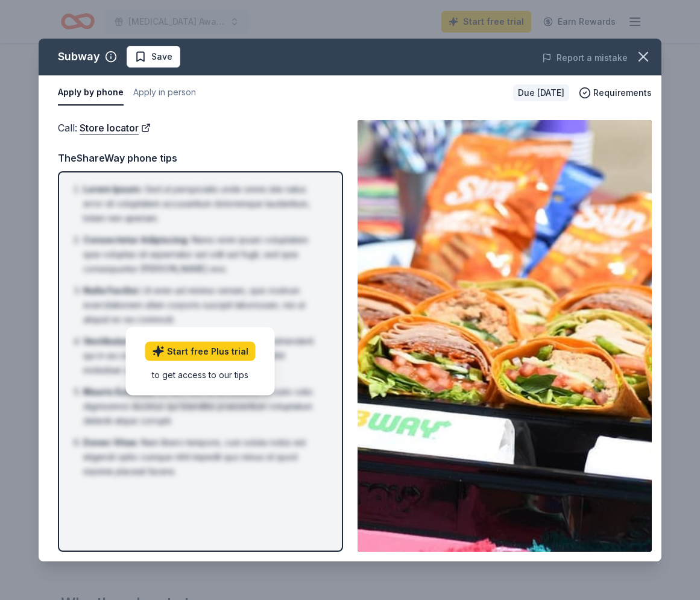
click at [504, 396] on img at bounding box center [505, 336] width 294 height 432
click at [643, 54] on icon "button" at bounding box center [643, 56] width 17 height 17
